Goal: Transaction & Acquisition: Purchase product/service

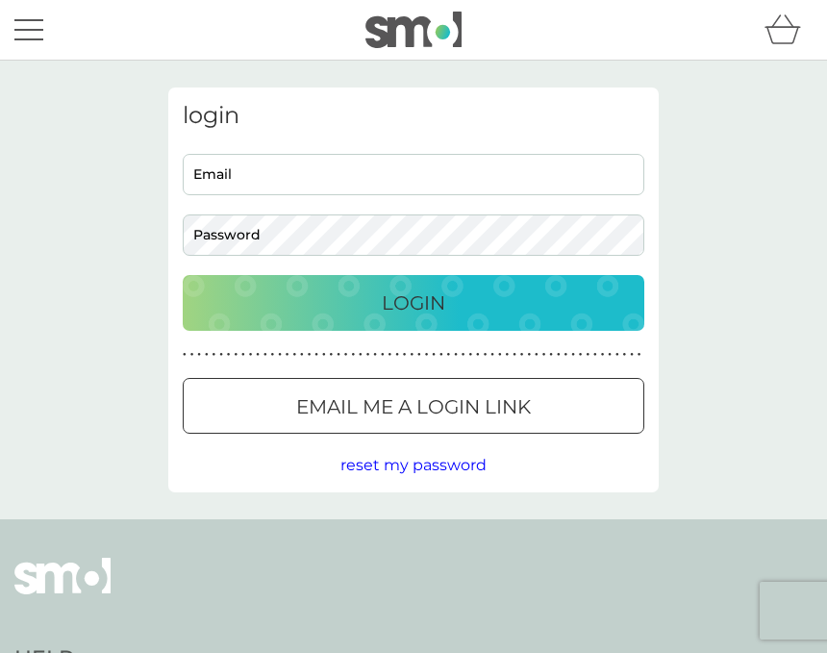
click at [264, 169] on input "Email" at bounding box center [414, 174] width 462 height 41
type input "[EMAIL_ADDRESS][DOMAIN_NAME]"
click at [414, 302] on button "Login" at bounding box center [414, 303] width 462 height 56
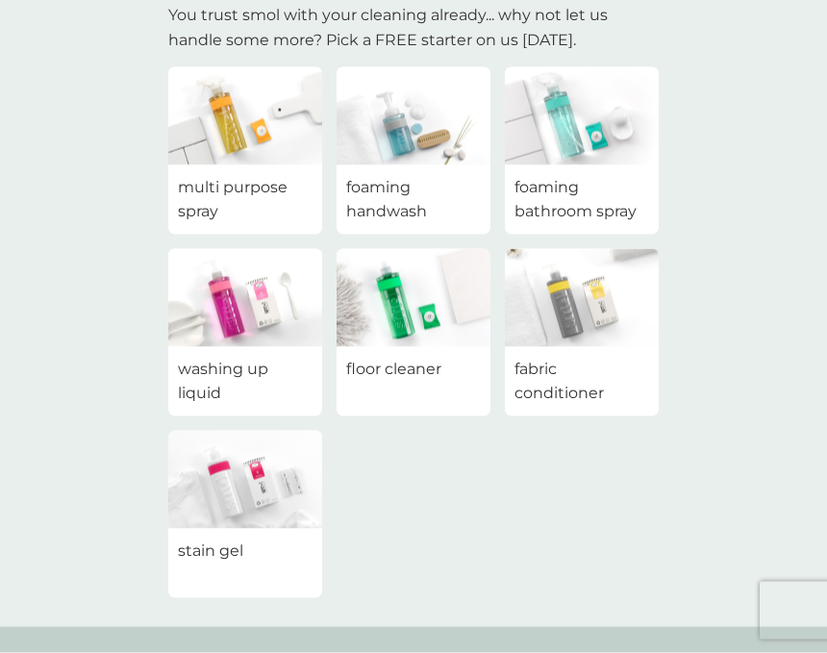
scroll to position [137, 0]
click at [576, 328] on img at bounding box center [582, 299] width 154 height 98
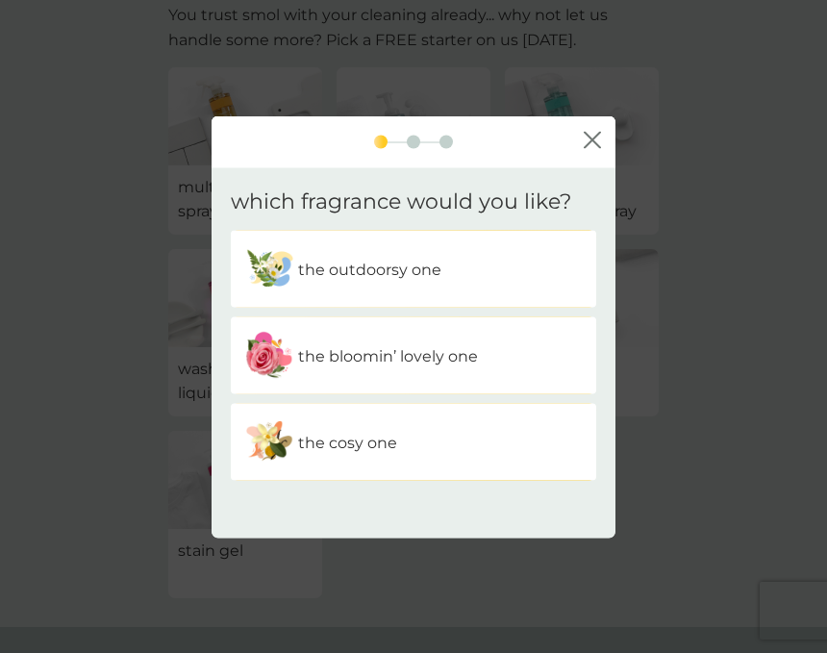
click at [493, 293] on div "the outdoorsy one" at bounding box center [413, 269] width 337 height 48
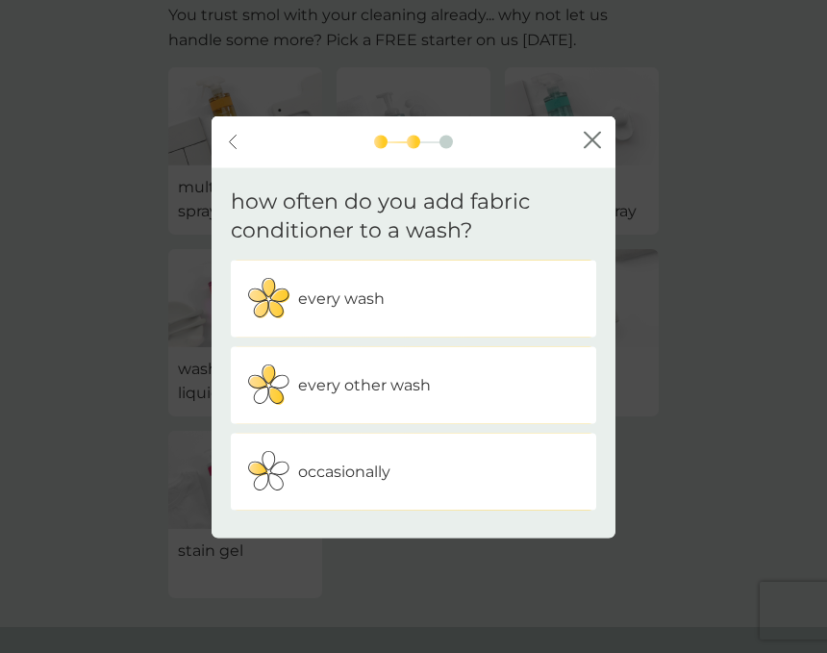
click at [381, 312] on p "every wash" at bounding box center [341, 299] width 87 height 25
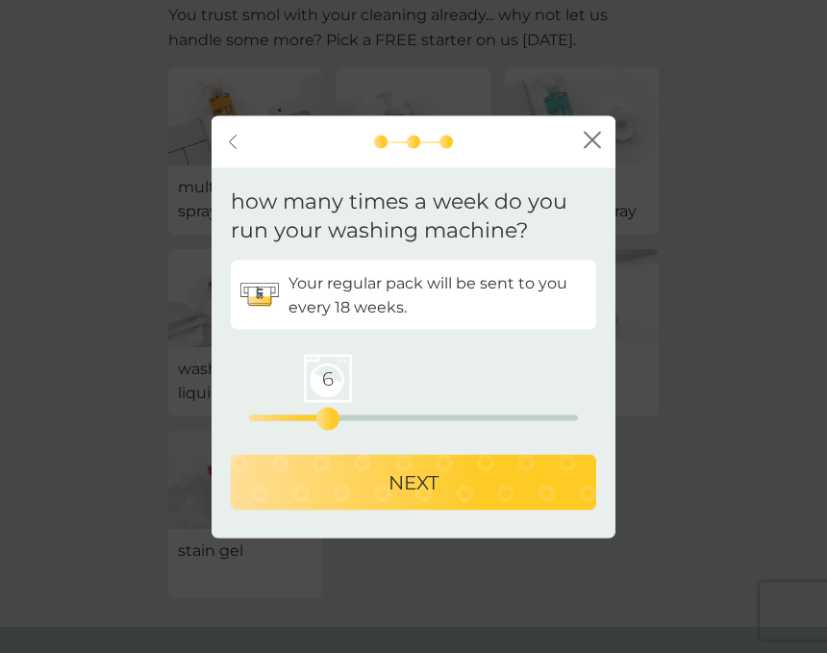
click at [598, 149] on icon "close" at bounding box center [592, 140] width 17 height 17
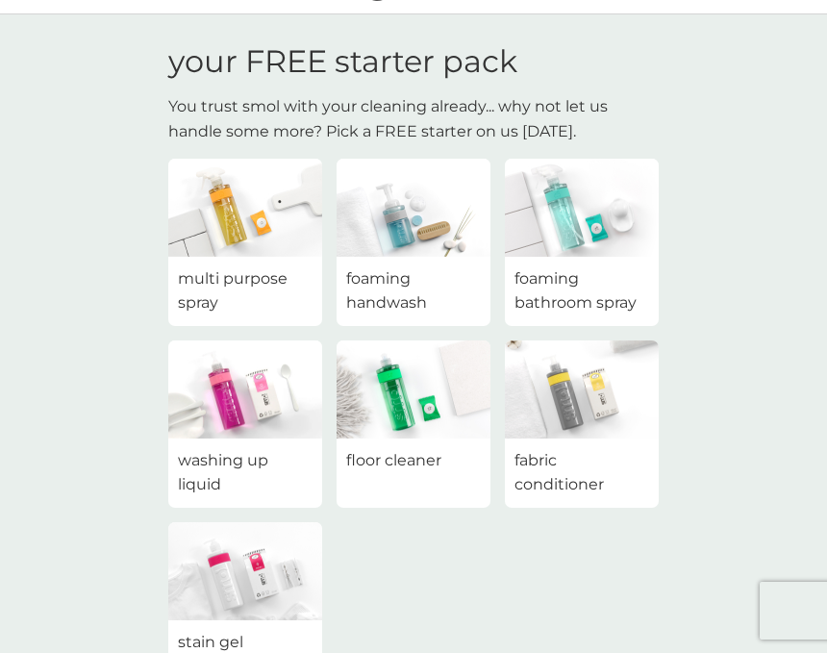
scroll to position [0, 0]
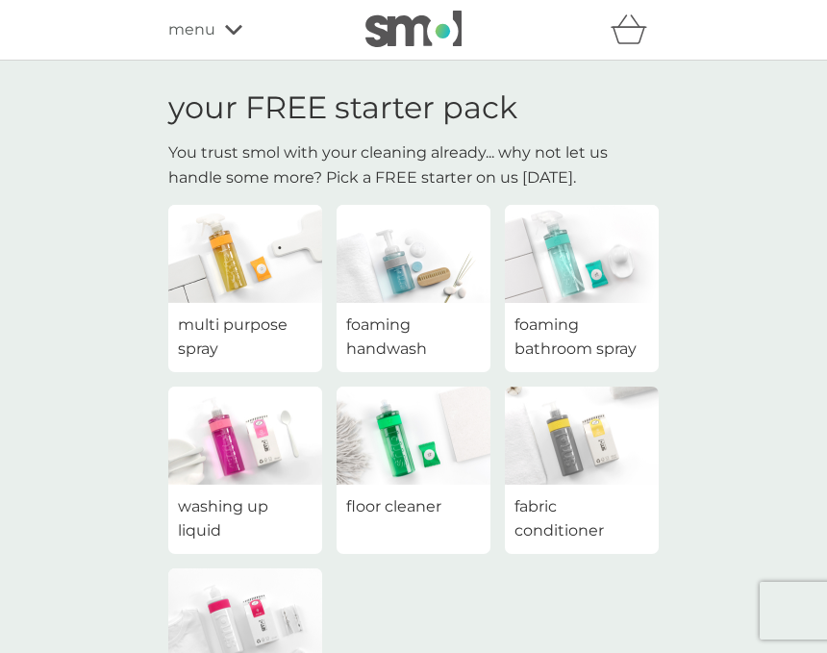
click at [641, 40] on icon "basket" at bounding box center [629, 35] width 33 height 17
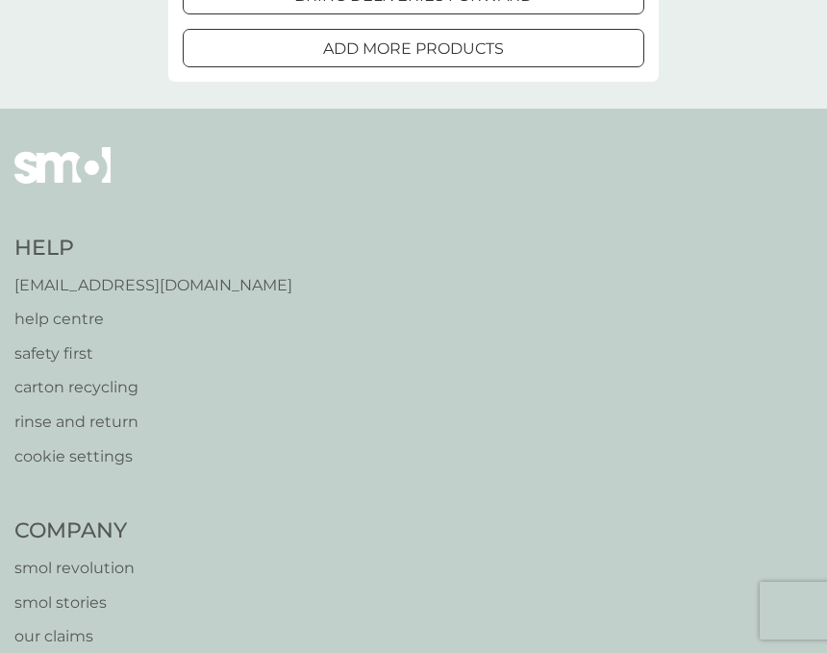
scroll to position [281, 0]
